Goal: Complete application form

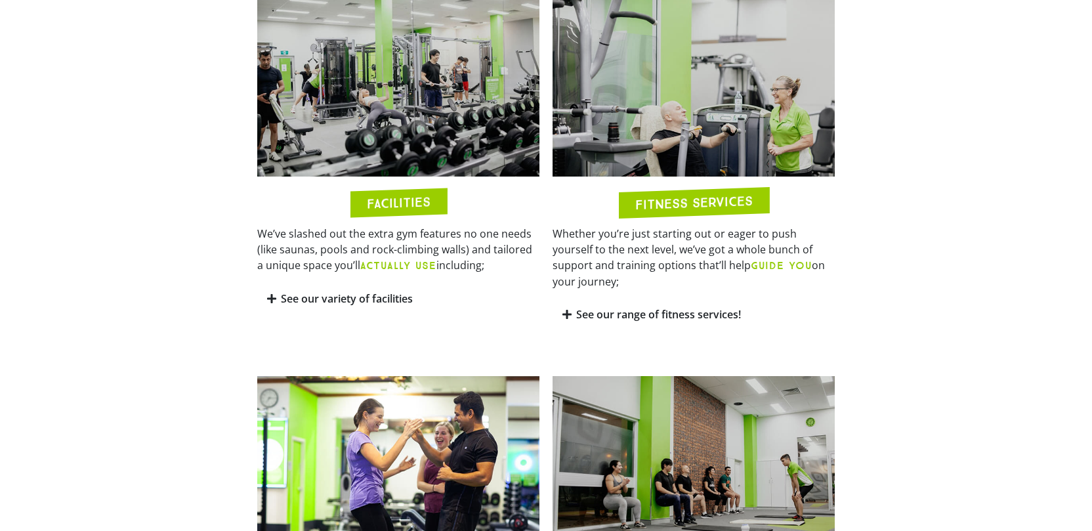
scroll to position [691, 0]
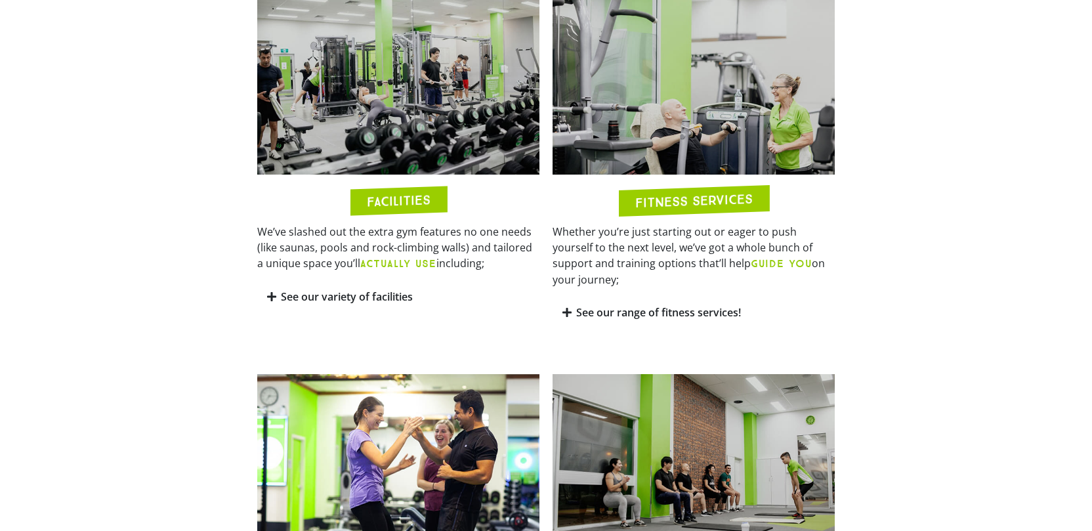
click at [569, 307] on icon at bounding box center [566, 312] width 9 height 11
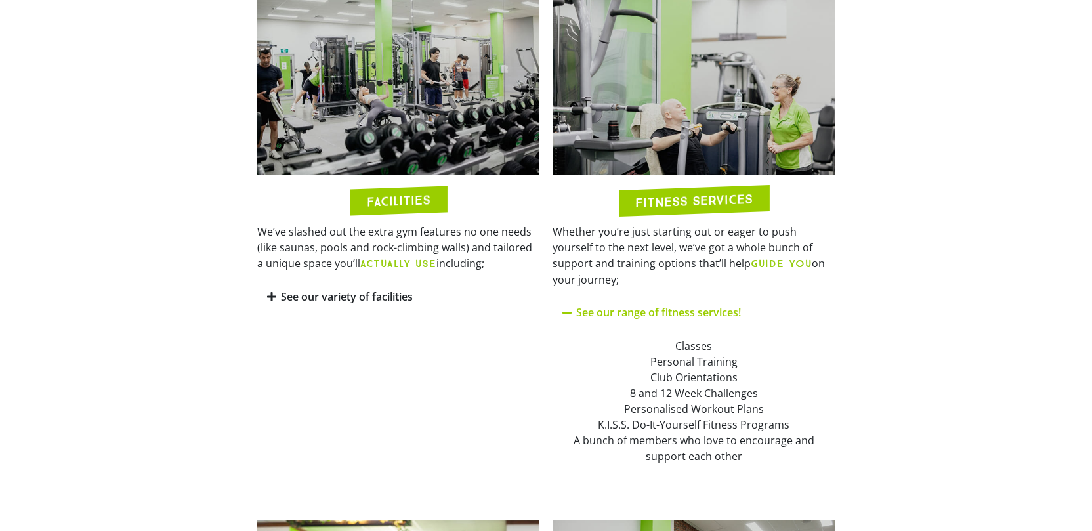
click at [570, 307] on icon at bounding box center [567, 312] width 11 height 11
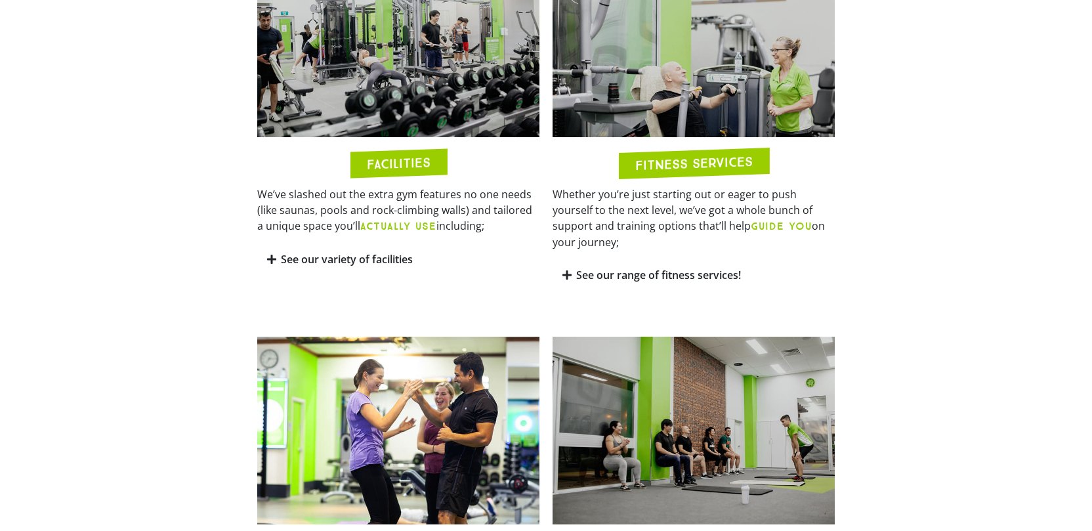
scroll to position [711, 0]
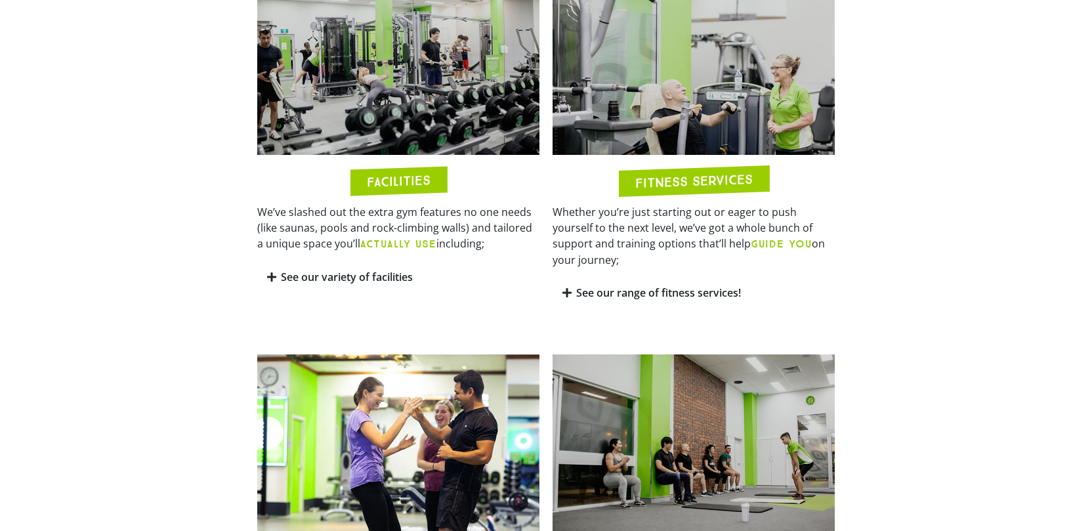
click at [270, 276] on icon at bounding box center [271, 277] width 9 height 11
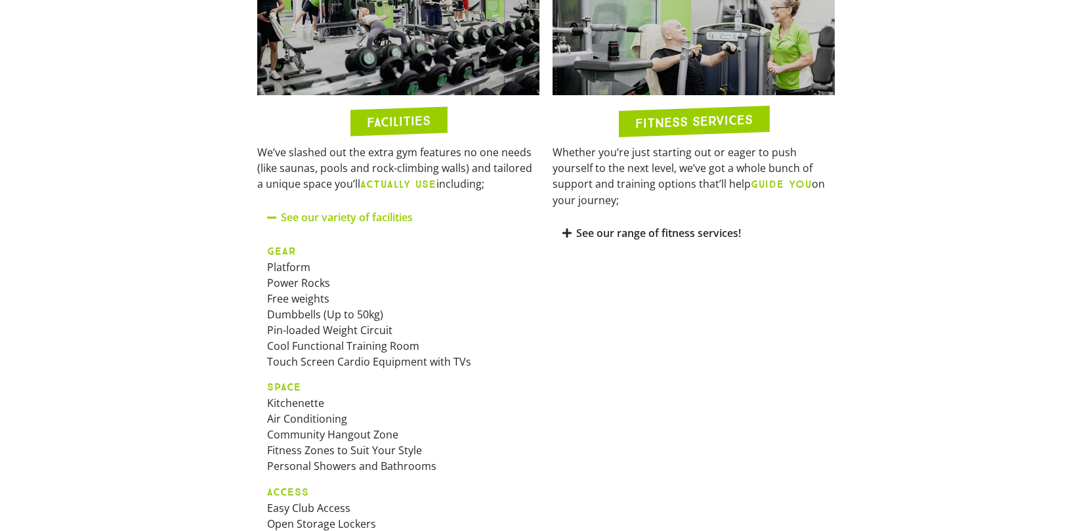
scroll to position [770, 0]
click at [280, 218] on div "See our variety of facilities" at bounding box center [398, 218] width 282 height 31
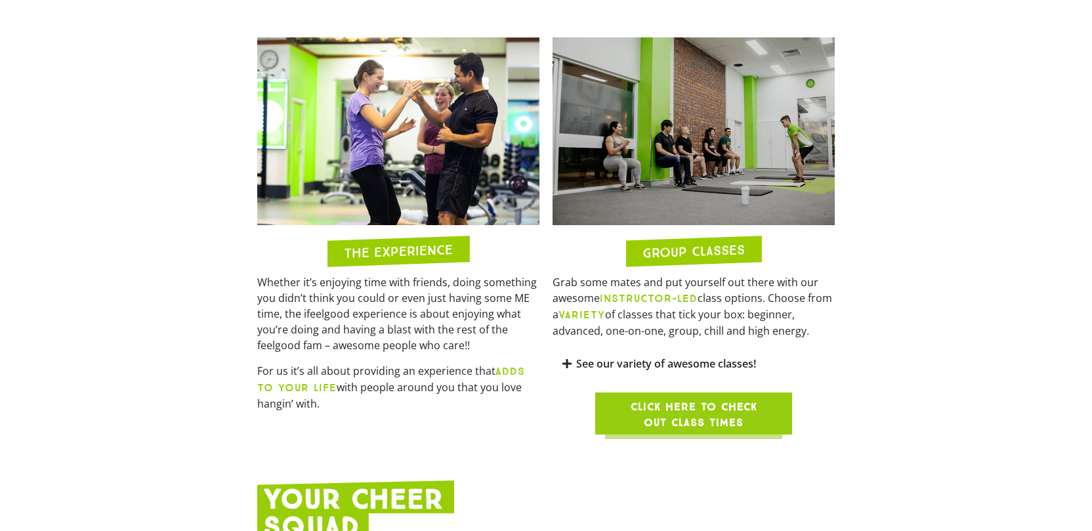
scroll to position [1035, 0]
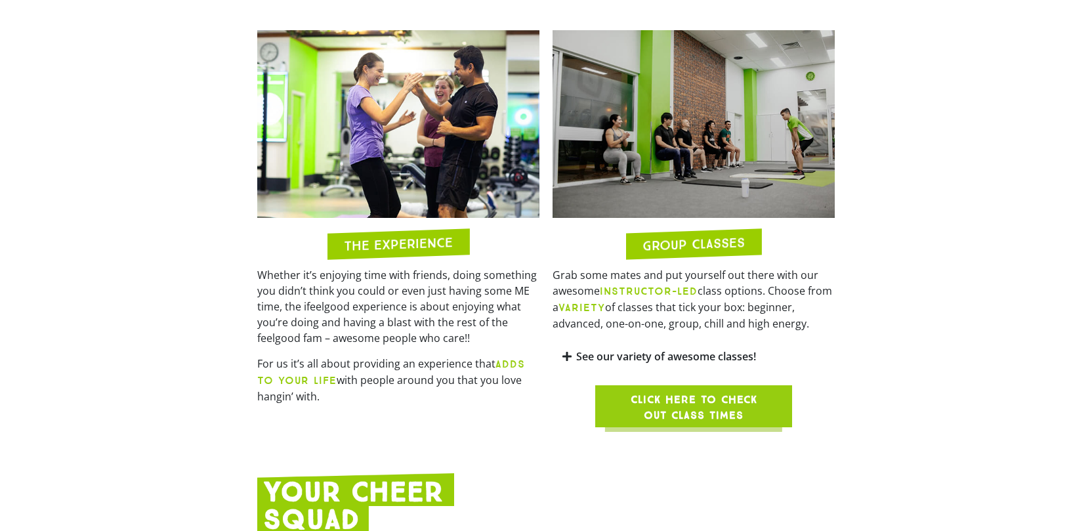
click at [566, 351] on icon at bounding box center [566, 356] width 9 height 11
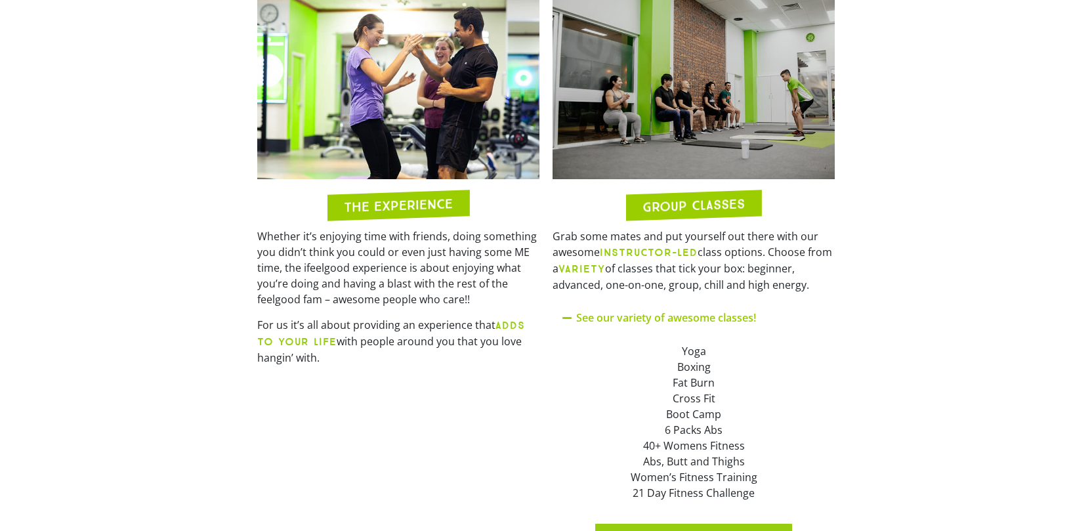
scroll to position [1084, 0]
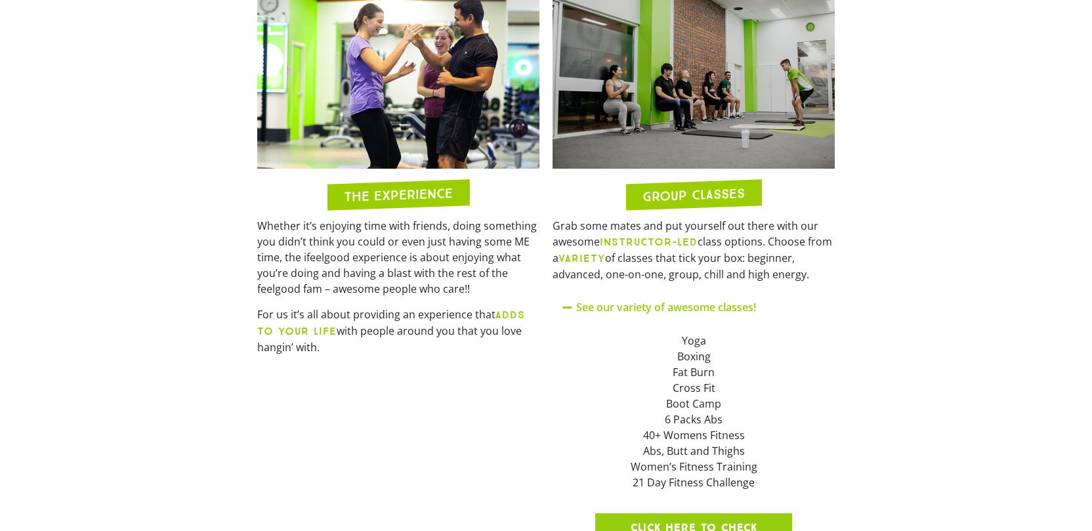
click at [567, 302] on icon at bounding box center [567, 307] width 11 height 11
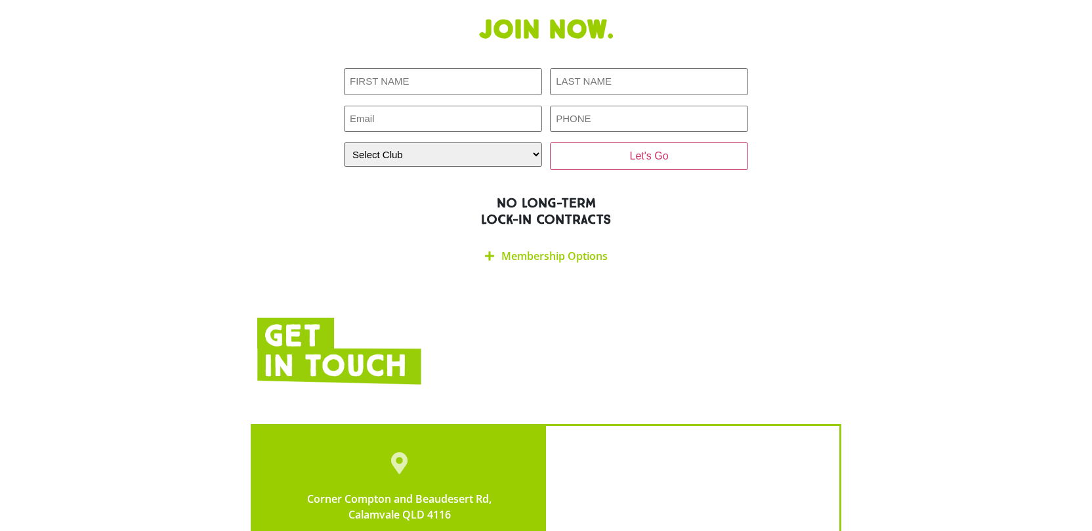
scroll to position [2612, 0]
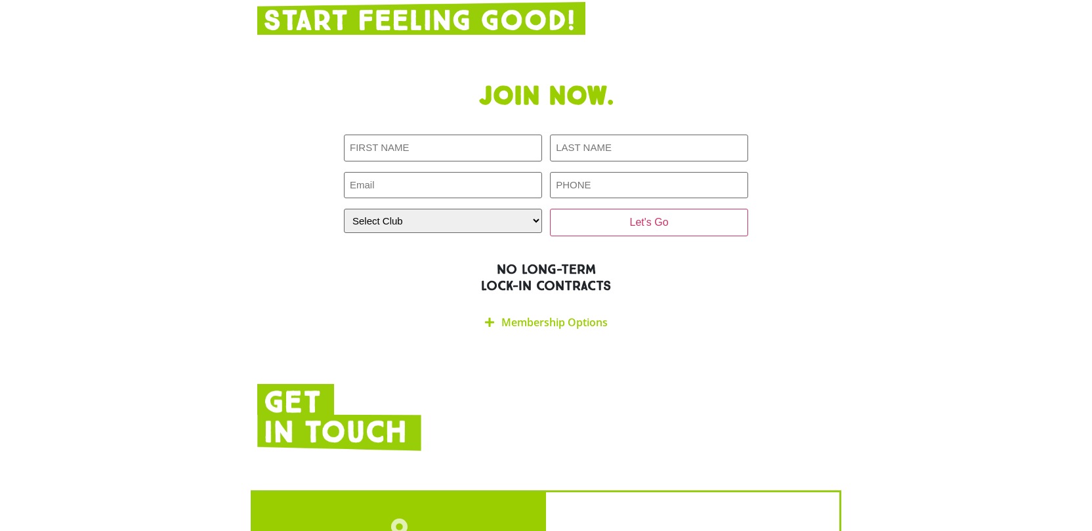
click at [496, 307] on div "Membership Options" at bounding box center [546, 322] width 404 height 31
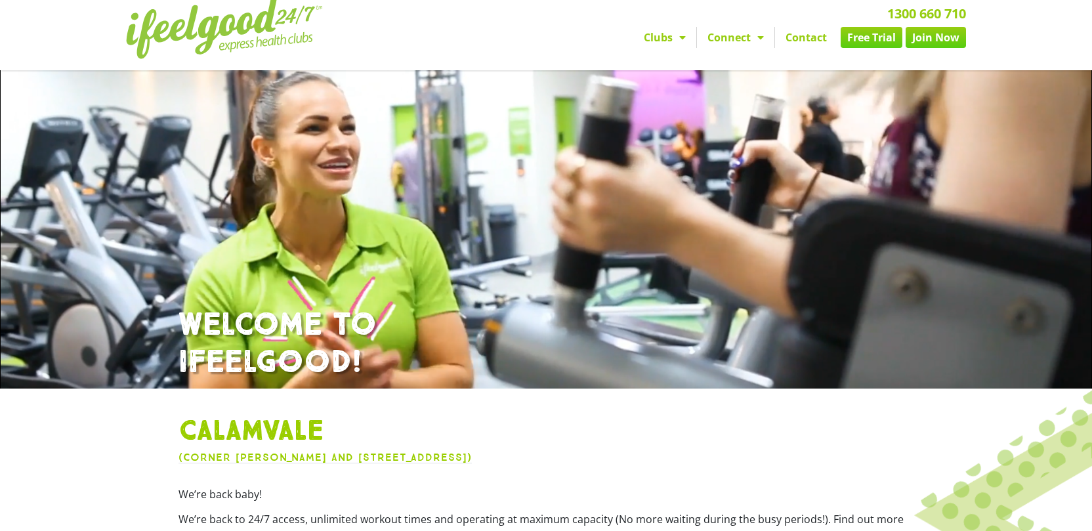
scroll to position [0, 0]
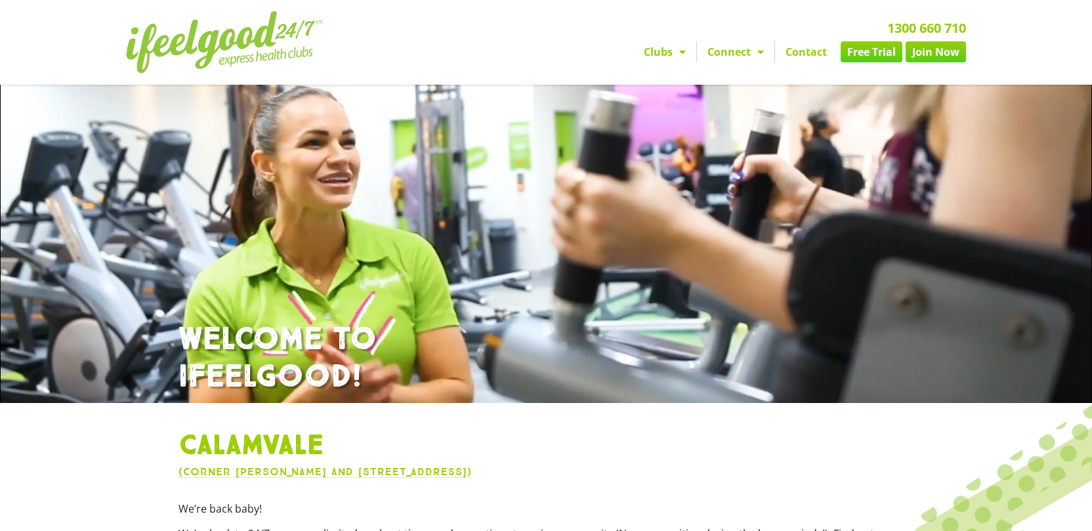
click at [919, 60] on link "Join Now" at bounding box center [936, 51] width 60 height 21
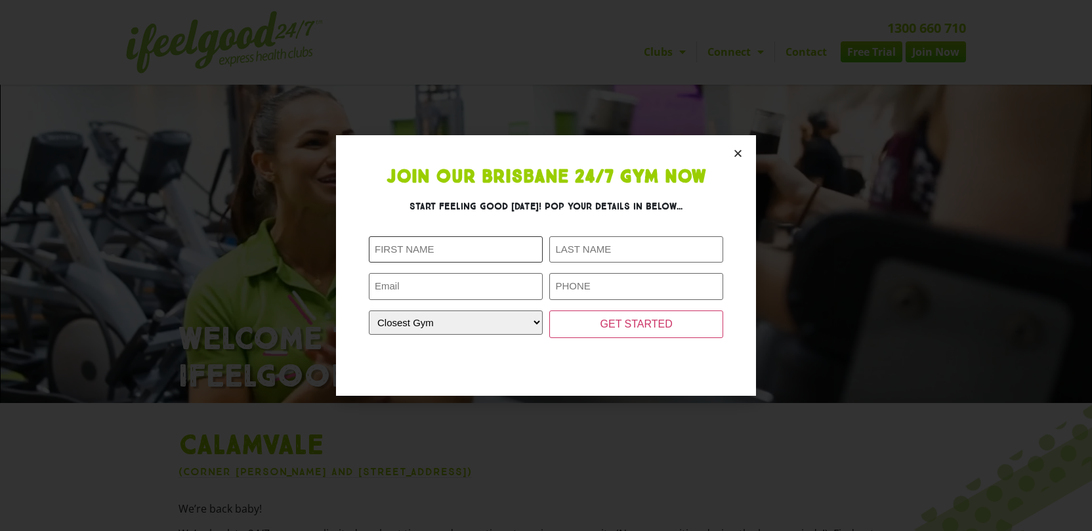
click at [504, 257] on input "First Name (Required)" at bounding box center [456, 249] width 174 height 27
type input "Drisha"
type input "Patel"
type input "drishapatel@hotmail.com"
type input "0423457551"
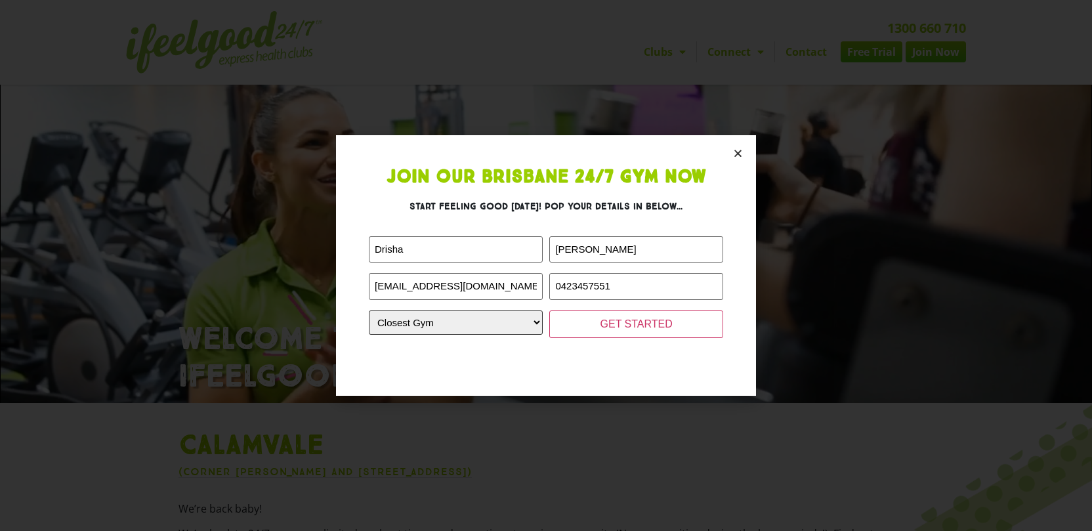
click at [528, 326] on select "Closest Gym Alexandra Hills Calamvale Coopers Plains Middle Park Oxenford Oxley…" at bounding box center [456, 322] width 174 height 24
select select "Calamvale"
click at [610, 331] on input "GET STARTED" at bounding box center [636, 324] width 174 height 28
click at [606, 327] on input "GET STARTED" at bounding box center [636, 324] width 174 height 28
click at [618, 326] on input "GET STARTED" at bounding box center [636, 324] width 174 height 28
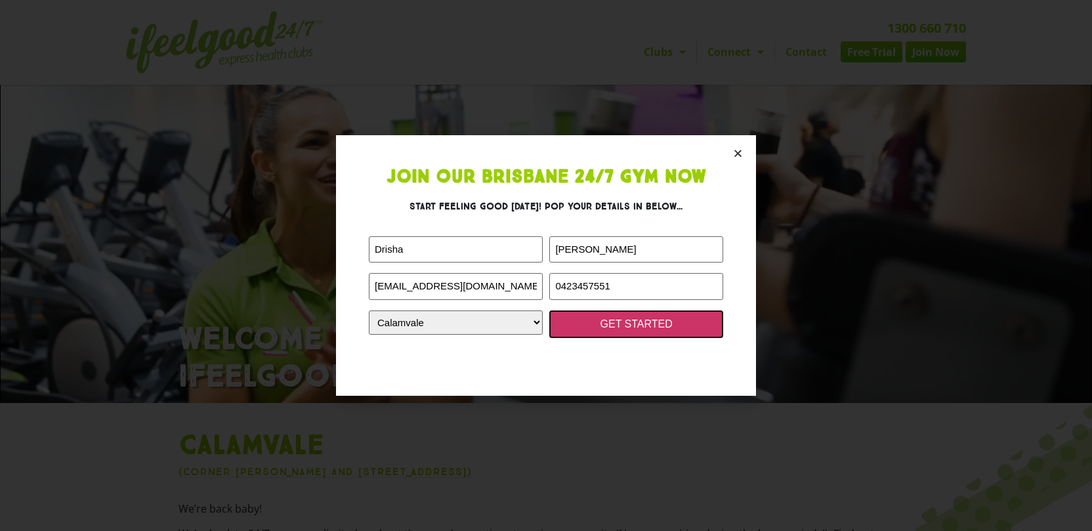
click at [618, 326] on input "GET STARTED" at bounding box center [636, 324] width 174 height 28
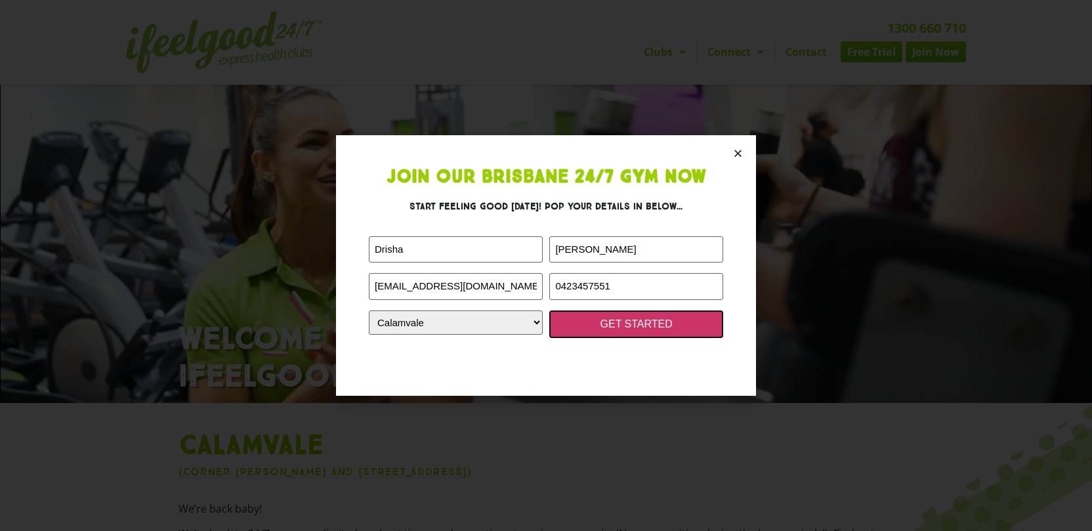
click at [621, 326] on input "GET STARTED" at bounding box center [636, 324] width 174 height 28
click at [740, 152] on icon "Close" at bounding box center [738, 153] width 10 height 10
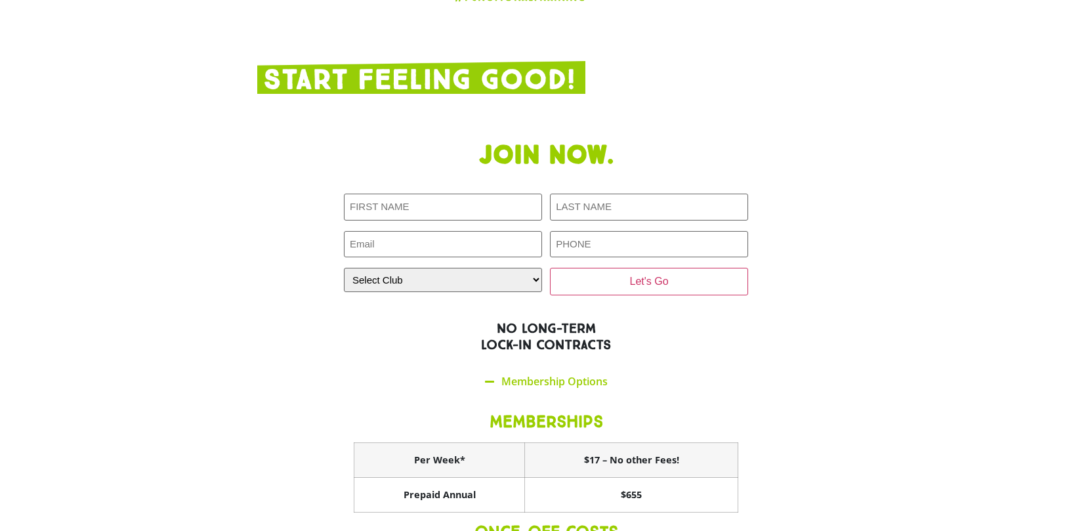
scroll to position [2551, 0]
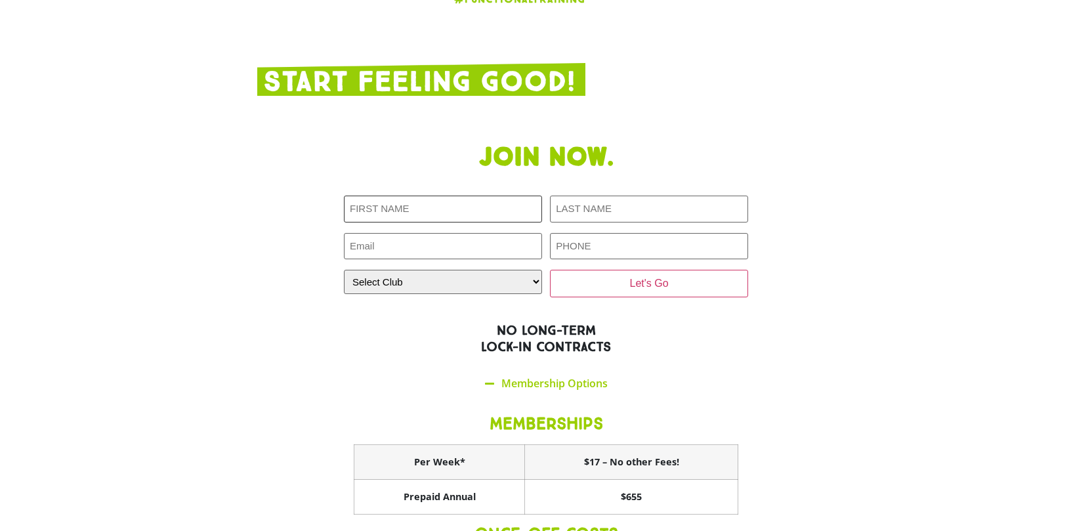
click at [442, 196] on input "First NAME (Required)" at bounding box center [443, 209] width 198 height 27
type input "Drisha"
type input "Patel"
type input "drishapatel@hotmail.com"
type input "0423457551"
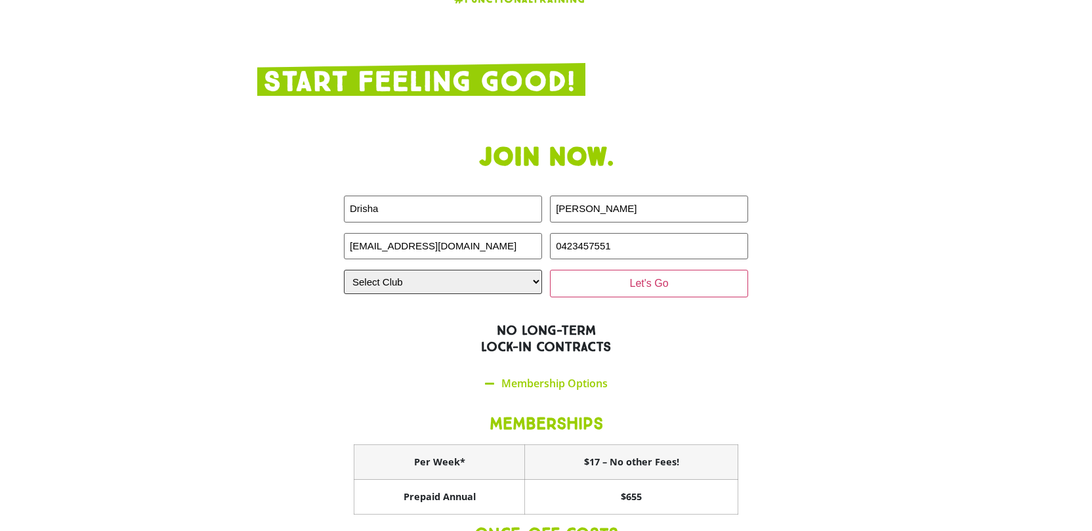
click at [507, 270] on select "Select Club Alexandra Hills Calamvale Coopers Plains Middle Park Oxenford Oxley…" at bounding box center [443, 282] width 198 height 24
select select "Calamvale"
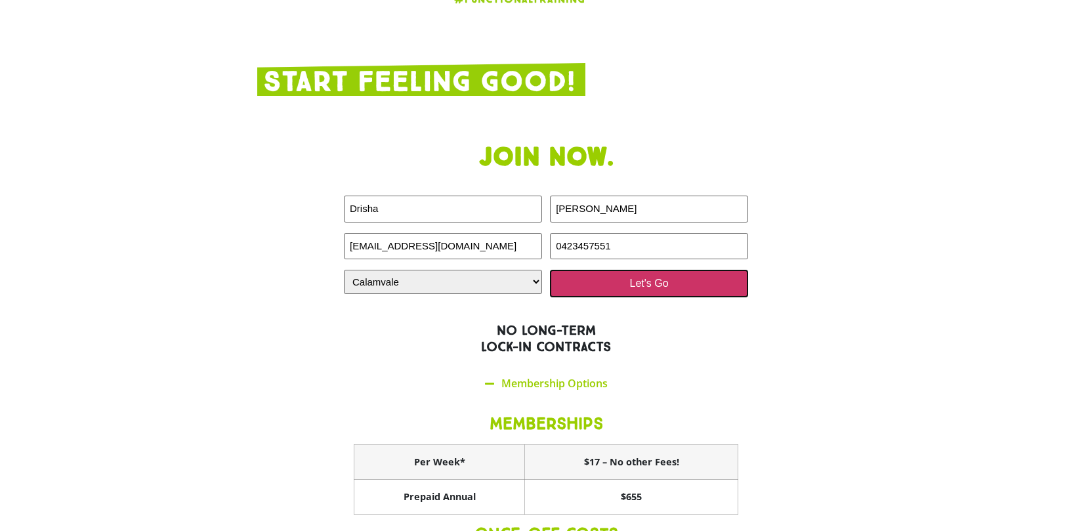
click at [634, 270] on input "Let's Go" at bounding box center [649, 284] width 198 height 28
click at [656, 270] on input "Let's Go" at bounding box center [649, 284] width 198 height 28
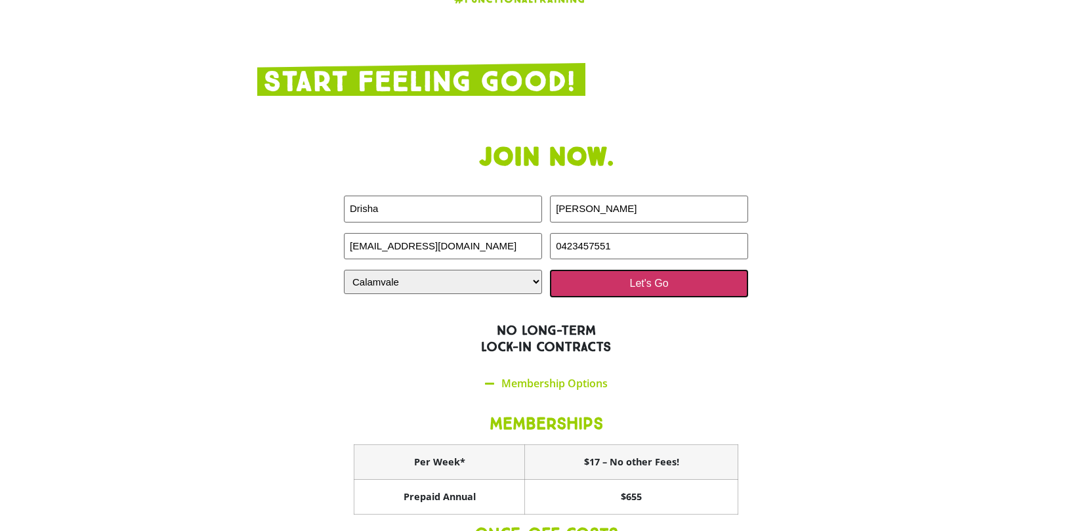
click at [656, 270] on input "Let's Go" at bounding box center [649, 284] width 198 height 28
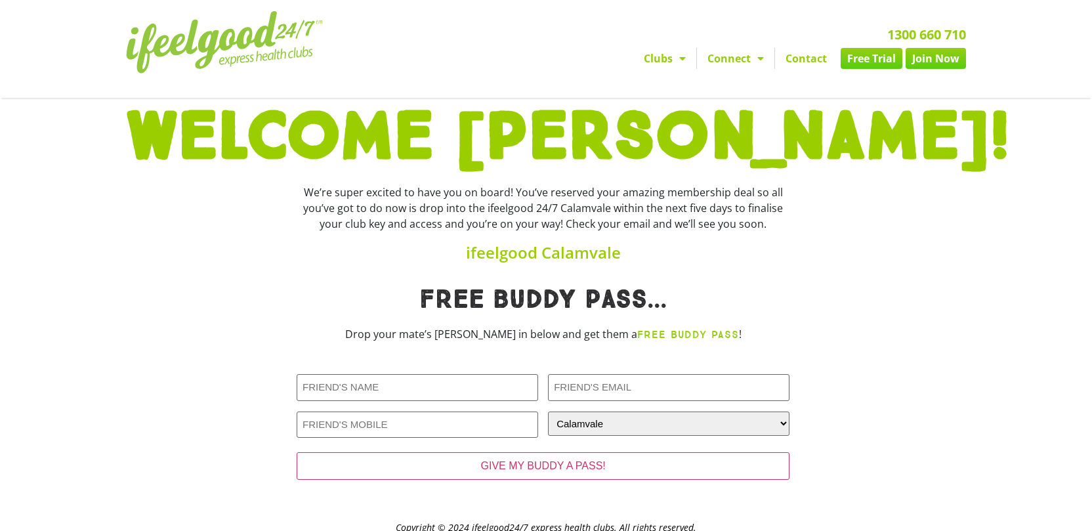
click at [893, 253] on div at bounding box center [881, 222] width 171 height 89
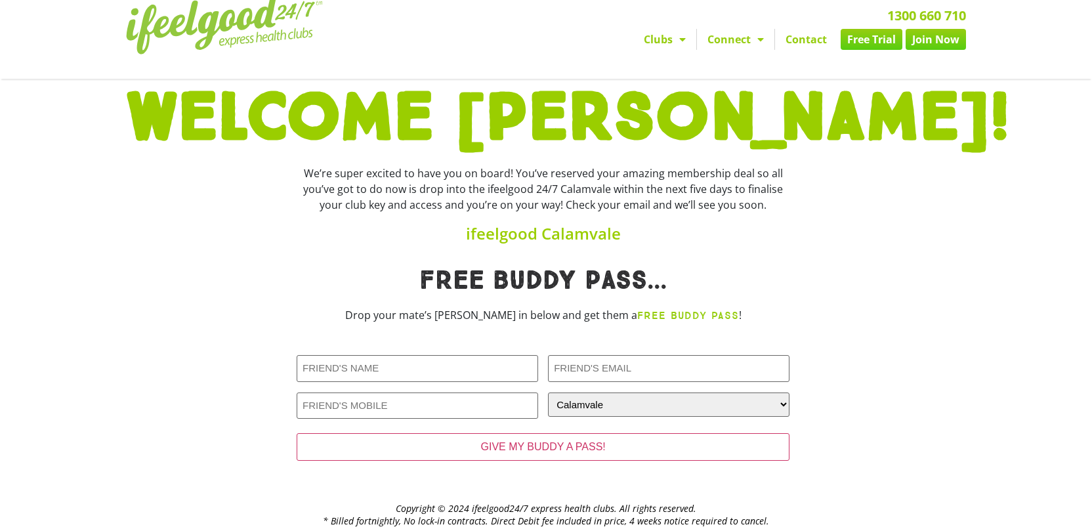
scroll to position [53, 0]
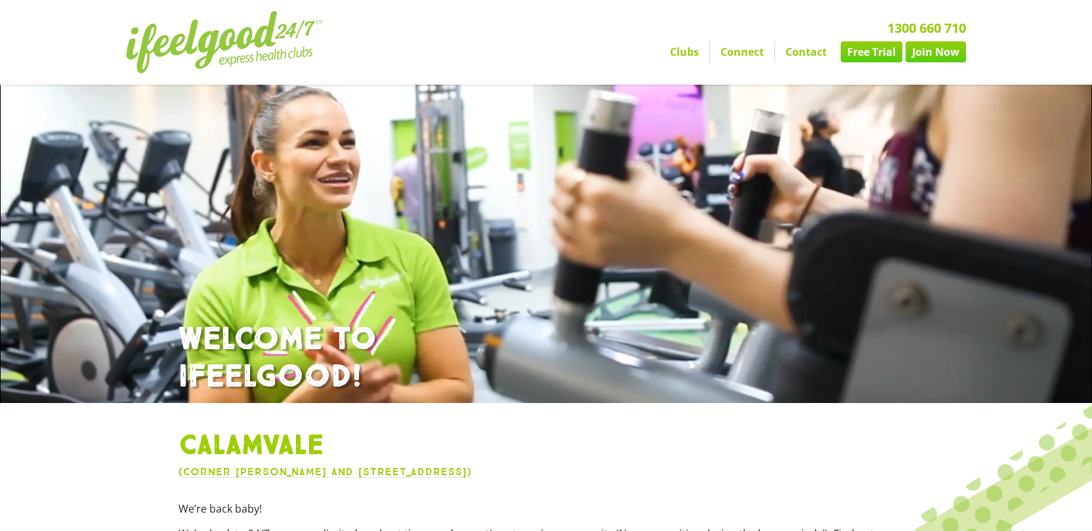
select select "Calamvale"
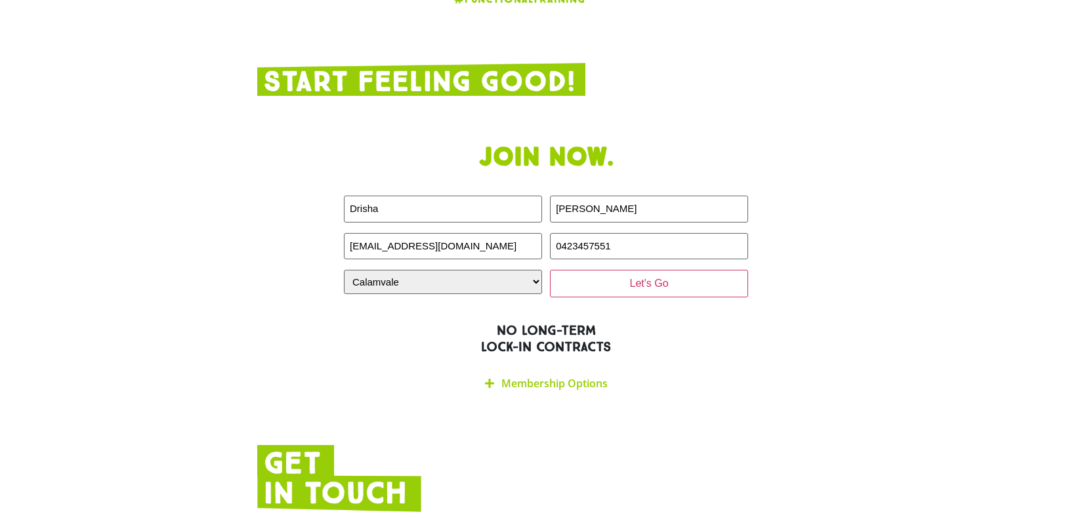
click at [489, 378] on icon at bounding box center [489, 383] width 9 height 11
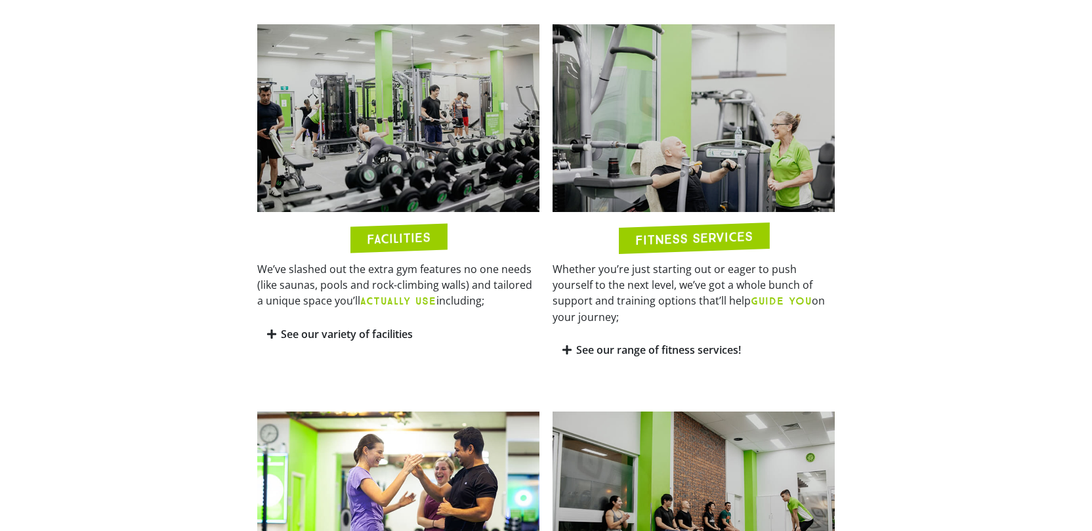
scroll to position [673, 0]
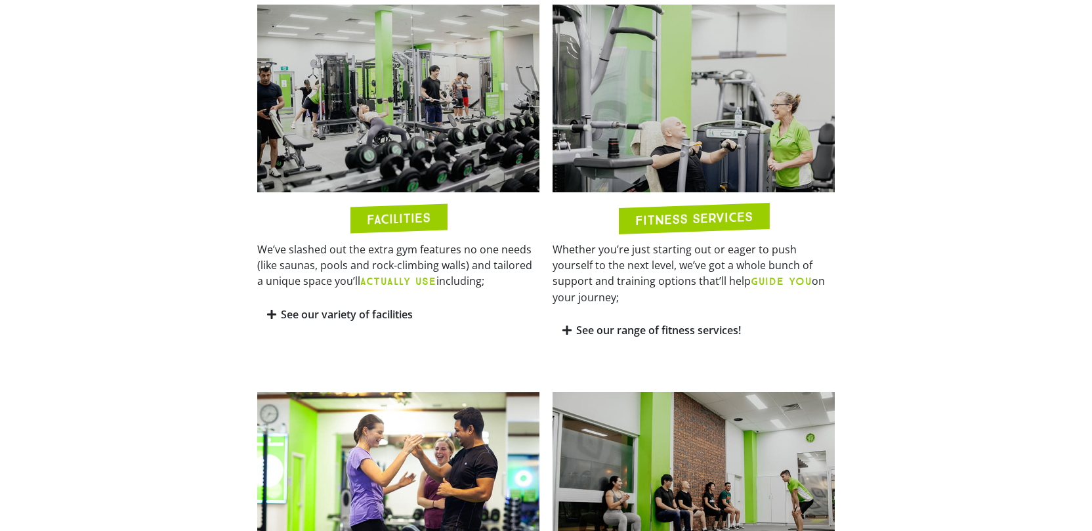
click at [407, 216] on h2 "FACILITIES" at bounding box center [399, 218] width 64 height 15
click at [276, 311] on span at bounding box center [272, 314] width 11 height 11
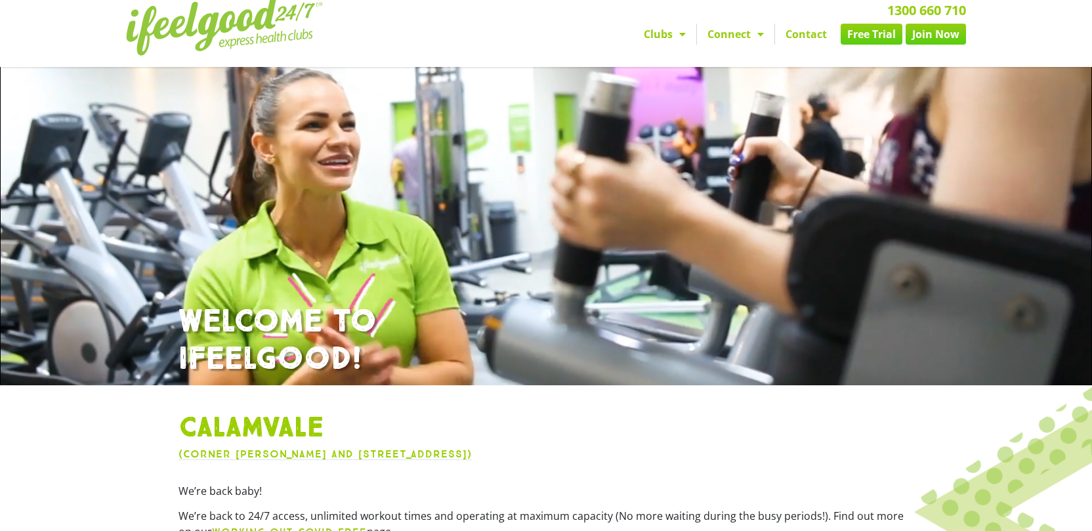
scroll to position [0, 0]
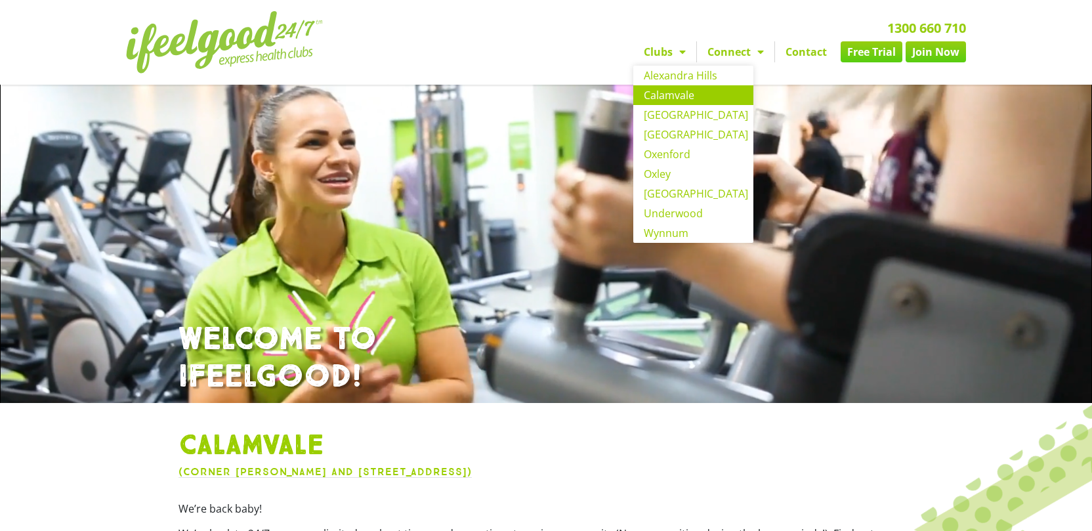
click at [663, 96] on link "Calamvale" at bounding box center [693, 95] width 120 height 20
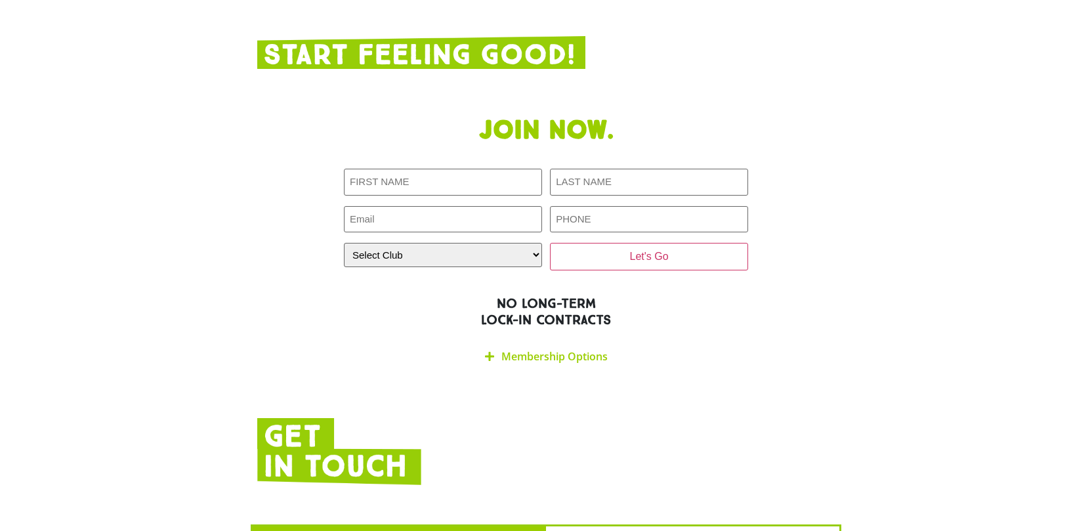
scroll to position [2583, 0]
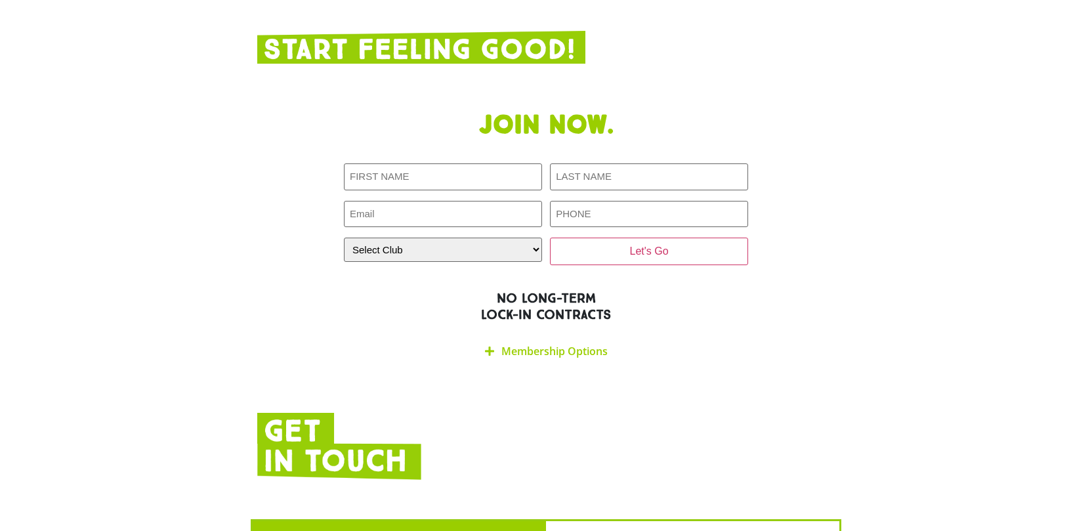
click at [494, 346] on icon at bounding box center [489, 351] width 9 height 11
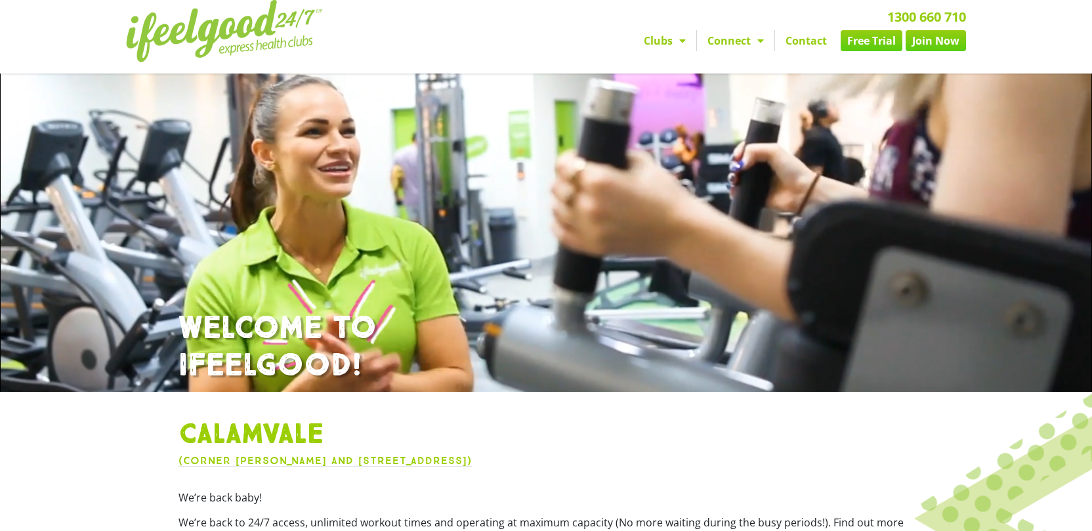
scroll to position [9, 0]
